Goal: Task Accomplishment & Management: Manage account settings

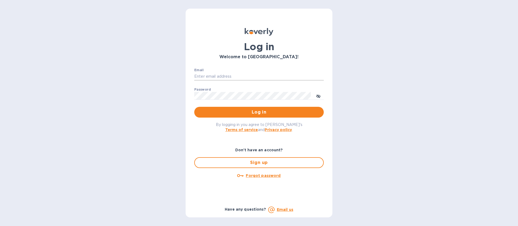
click at [215, 75] on input "Email" at bounding box center [258, 77] width 129 height 8
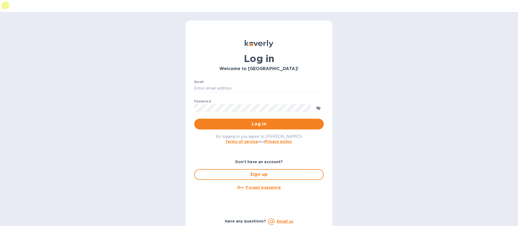
type input "mbrakebill@koverly.com"
click at [256, 129] on div "By logging in you agree to Koverly's Terms of service and Privacy policy ." at bounding box center [259, 138] width 138 height 19
click at [256, 121] on span "Log in" at bounding box center [259, 124] width 121 height 6
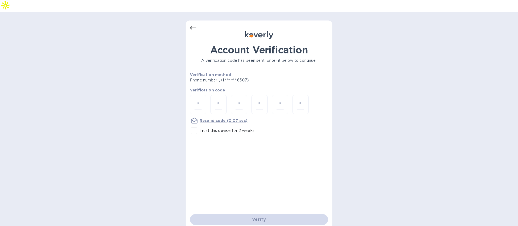
click at [239, 128] on p "Trust this device for 2 weeks" at bounding box center [227, 131] width 55 height 6
click at [200, 125] on input "Trust this device for 2 weeks" at bounding box center [193, 130] width 11 height 11
checkbox input "true"
click at [197, 100] on input "number" at bounding box center [197, 105] width 7 height 10
type input "6"
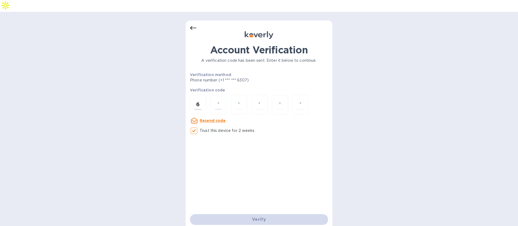
type input "4"
type input "8"
type input "2"
type input "1"
type input "0"
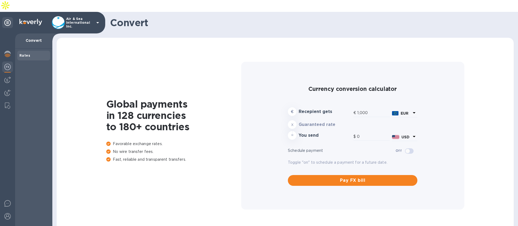
type input "1,184.21"
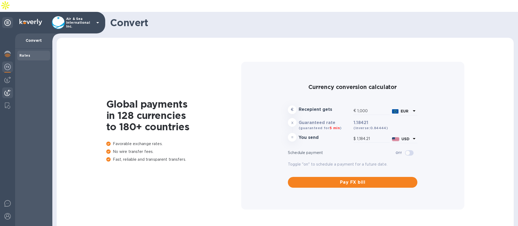
click at [5, 90] on img at bounding box center [7, 93] width 6 height 6
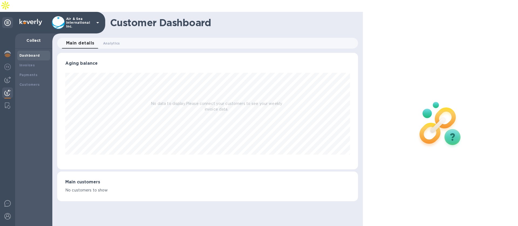
scroll to position [117, 300]
click at [28, 73] on b "Payments" at bounding box center [28, 75] width 18 height 4
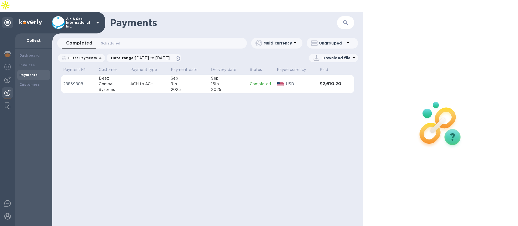
click at [71, 17] on p "Air & Sea International Inc." at bounding box center [79, 22] width 27 height 11
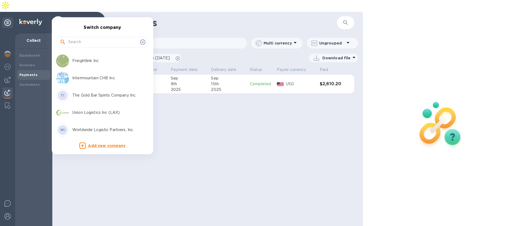
scroll to position [69, 0]
click at [88, 75] on p "Intermountain CHB Inc." at bounding box center [106, 77] width 68 height 6
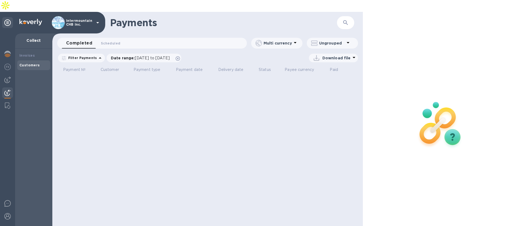
click at [36, 60] on div "Customers" at bounding box center [33, 65] width 33 height 10
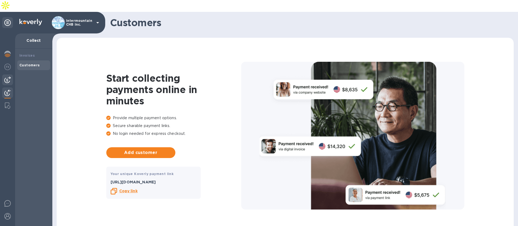
click at [7, 77] on img at bounding box center [7, 80] width 6 height 6
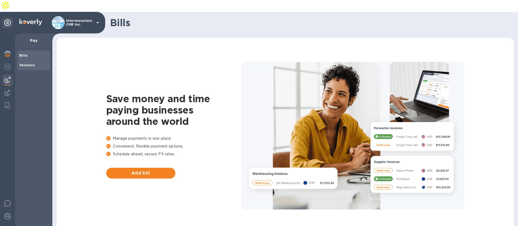
click at [25, 63] on b "Vendors" at bounding box center [27, 65] width 16 height 4
click at [81, 16] on div "Intermountain CHB Inc." at bounding box center [76, 22] width 49 height 13
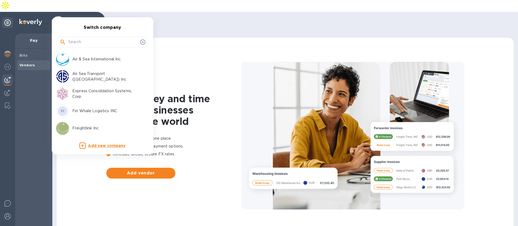
scroll to position [69, 0]
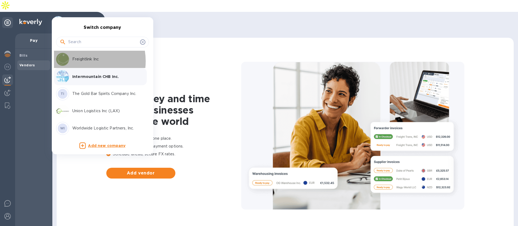
click at [81, 61] on p "Freightlink Inc" at bounding box center [106, 59] width 68 height 6
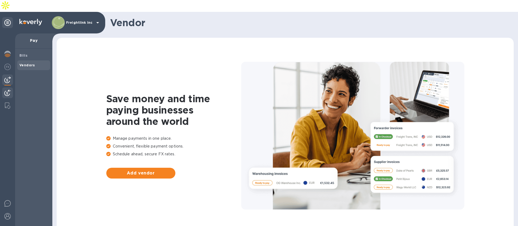
click at [5, 90] on img at bounding box center [7, 93] width 6 height 6
